Goal: Task Accomplishment & Management: Complete application form

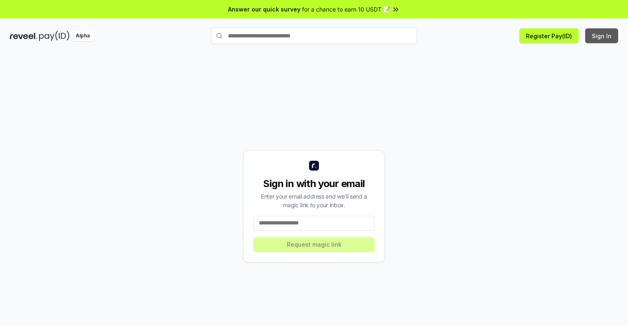
click at [602, 36] on button "Sign In" at bounding box center [601, 35] width 33 height 15
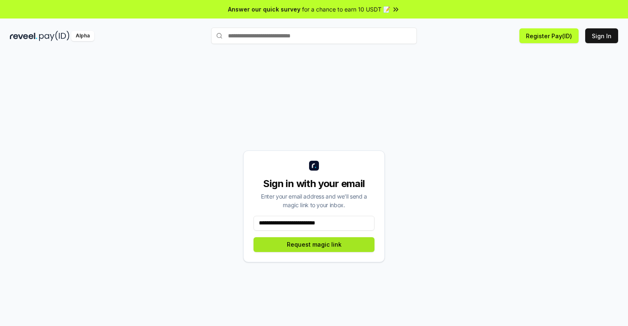
type input "**********"
click at [314, 244] on button "Request magic link" at bounding box center [313, 244] width 121 height 15
